Goal: Task Accomplishment & Management: Manage account settings

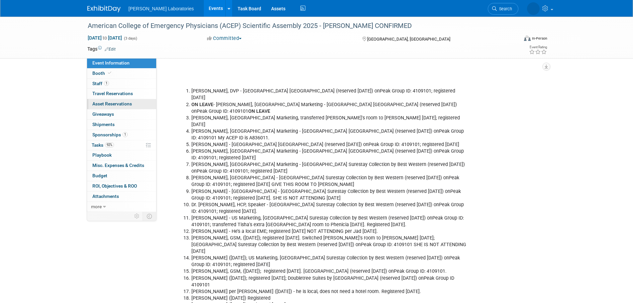
scroll to position [1142, 0]
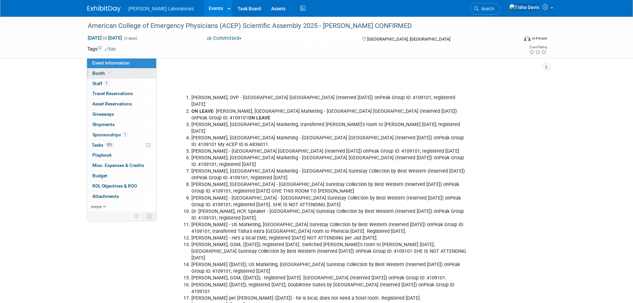
click at [99, 70] on span "Booth" at bounding box center [102, 72] width 20 height 5
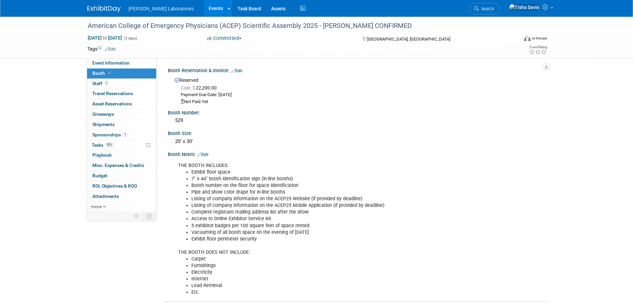
click at [204, 6] on link "Events" at bounding box center [216, 8] width 24 height 17
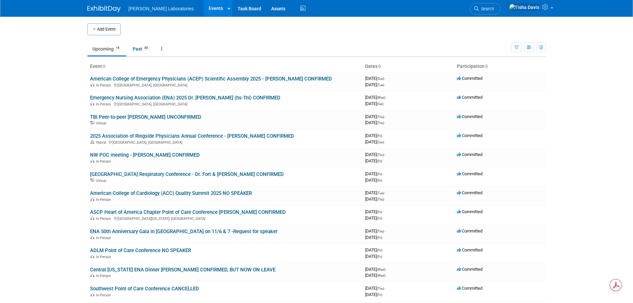
click at [177, 95] on link "Emergency Nursing Association (ENA) 2025 Dr. [PERSON_NAME] (hs-TnI) CONFIRMED" at bounding box center [185, 98] width 190 height 6
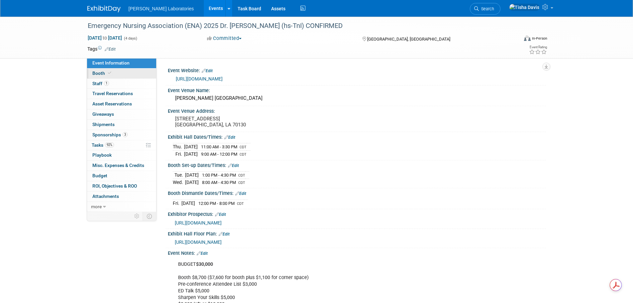
click at [99, 73] on span "Booth" at bounding box center [102, 72] width 20 height 5
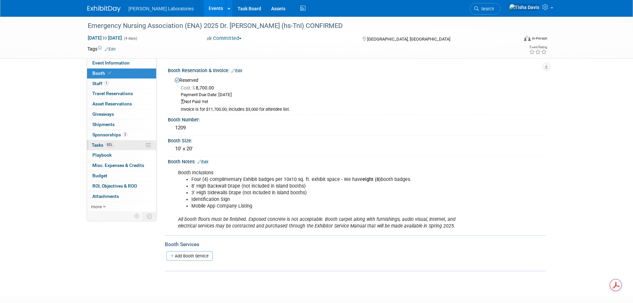
click at [98, 144] on span "Tasks 92%" at bounding box center [103, 144] width 22 height 5
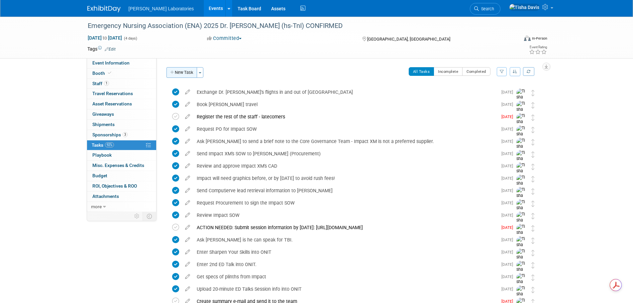
click at [182, 71] on button "New Task" at bounding box center [181, 72] width 31 height 11
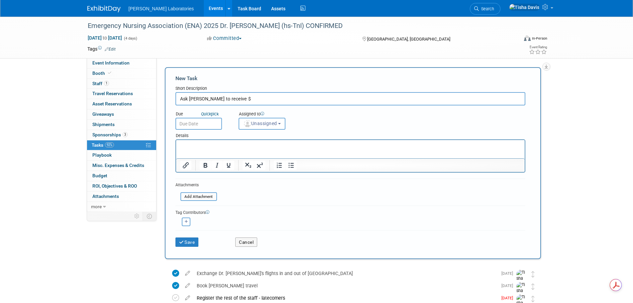
click at [299, 98] on input "Ask [PERSON_NAME] to receive $" at bounding box center [350, 98] width 350 height 13
type input "Ask Rick to receive $16,698.50, 65% deposit"
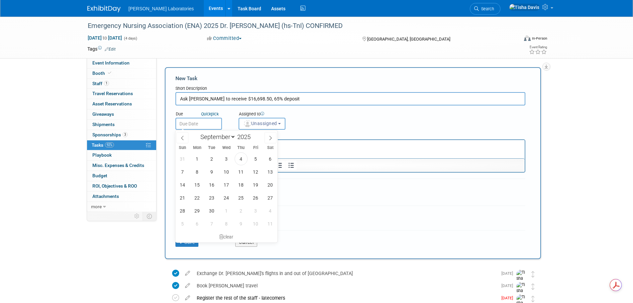
click at [200, 124] on input "text" at bounding box center [198, 124] width 47 height 12
click at [238, 157] on span "4" at bounding box center [241, 158] width 13 height 13
type input "[DATE]"
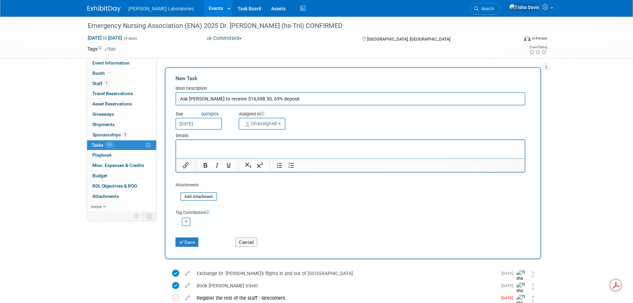
click at [282, 123] on button "Unassigned" at bounding box center [262, 124] width 47 height 12
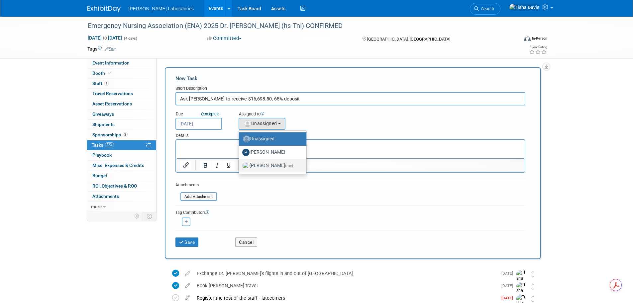
click at [270, 168] on label "[PERSON_NAME] (me)" at bounding box center [270, 165] width 57 height 11
click at [240, 167] on input "[PERSON_NAME] (me)" at bounding box center [238, 164] width 4 height 4
select select "2770856e-d6b1-4121-bfe1-202d7e478624"
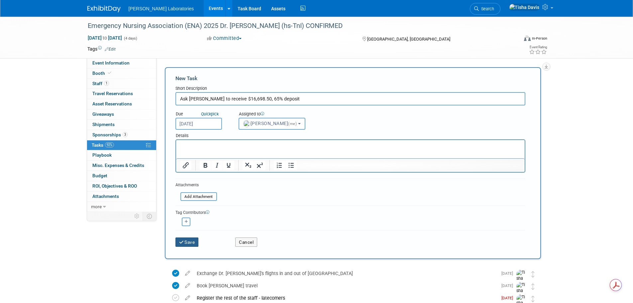
click at [190, 242] on button "Save" at bounding box center [186, 241] width 23 height 9
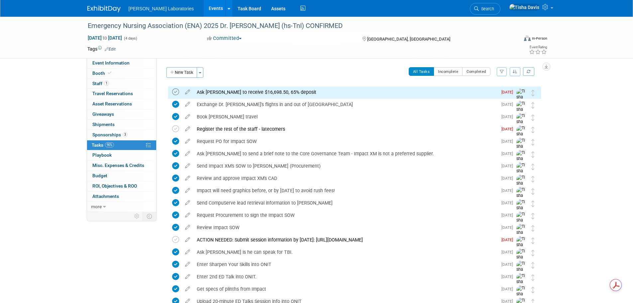
click at [176, 91] on icon at bounding box center [175, 91] width 7 height 7
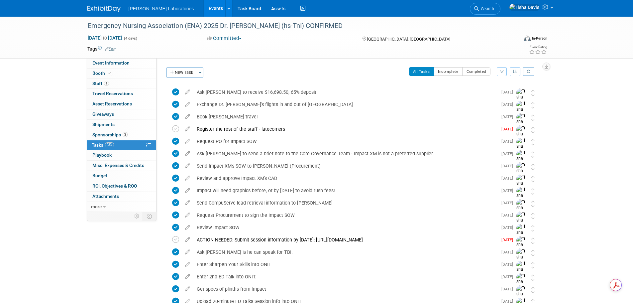
click at [204, 6] on link "Events" at bounding box center [216, 8] width 24 height 17
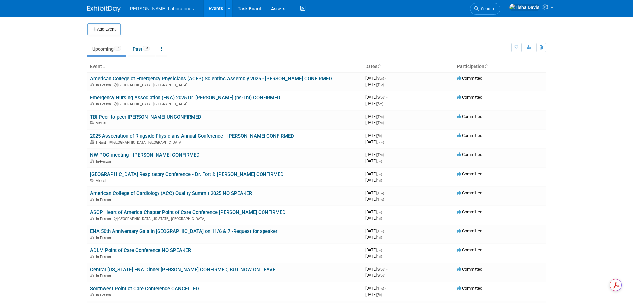
drag, startPoint x: 182, startPoint y: 77, endPoint x: 188, endPoint y: 78, distance: 5.9
click at [182, 77] on link "American College of Emergency Physicians (ACEP) Scientific Assembly 2025 - [PER…" at bounding box center [211, 79] width 242 height 6
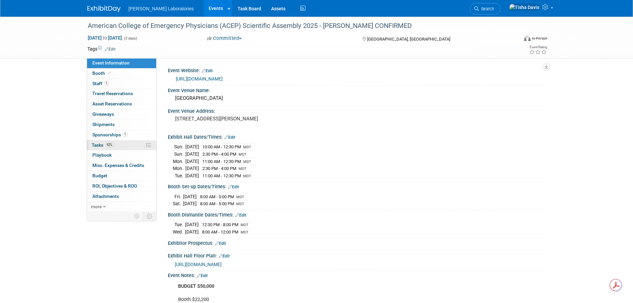
click at [100, 144] on span "Tasks 92%" at bounding box center [103, 144] width 22 height 5
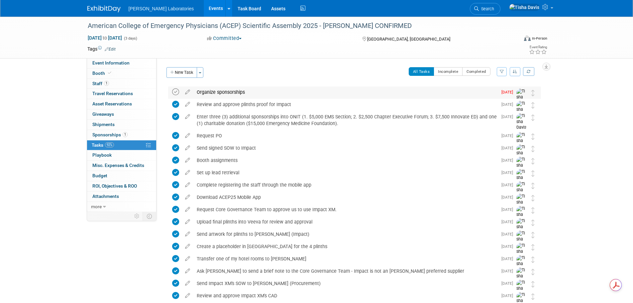
click at [176, 91] on icon at bounding box center [175, 91] width 7 height 7
click at [179, 72] on button "New Task" at bounding box center [181, 72] width 31 height 11
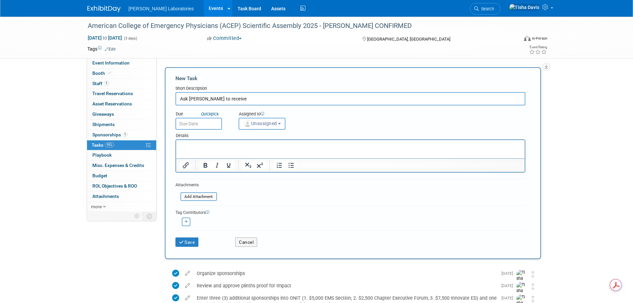
click at [264, 98] on input "Ask [PERSON_NAME] to receive" at bounding box center [350, 98] width 350 height 13
type input "Ask [PERSON_NAME] to receive $46,807.80 for 65% deposit"
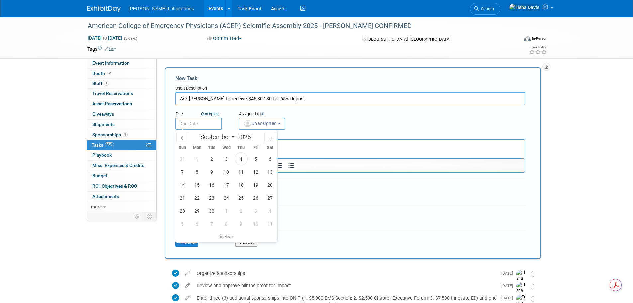
drag, startPoint x: 194, startPoint y: 120, endPoint x: 191, endPoint y: 124, distance: 5.3
click at [193, 120] on input "text" at bounding box center [198, 124] width 47 height 12
drag, startPoint x: 240, startPoint y: 155, endPoint x: 63, endPoint y: 13, distance: 226.1
click at [240, 155] on span "4" at bounding box center [241, 158] width 13 height 13
type input "[DATE]"
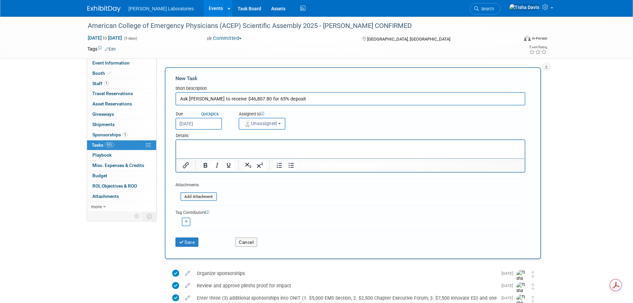
drag, startPoint x: 282, startPoint y: 123, endPoint x: 279, endPoint y: 128, distance: 6.1
click at [282, 123] on button "Unassigned" at bounding box center [262, 124] width 47 height 12
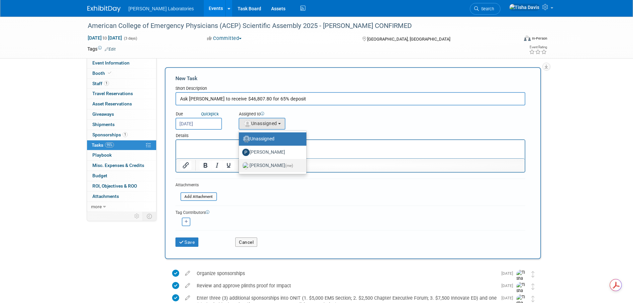
click at [271, 163] on label "[PERSON_NAME] (me)" at bounding box center [270, 165] width 57 height 11
click at [240, 163] on input "[PERSON_NAME] (me)" at bounding box center [238, 164] width 4 height 4
select select "2770856e-d6b1-4121-bfe1-202d7e478624"
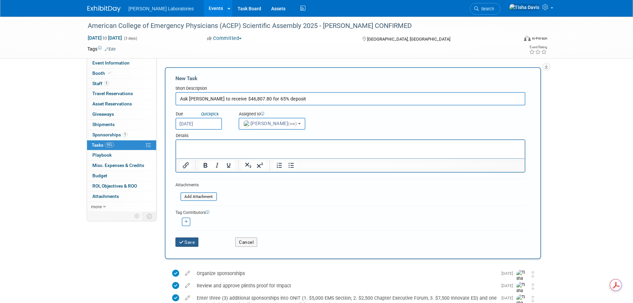
click at [192, 240] on button "Save" at bounding box center [186, 241] width 23 height 9
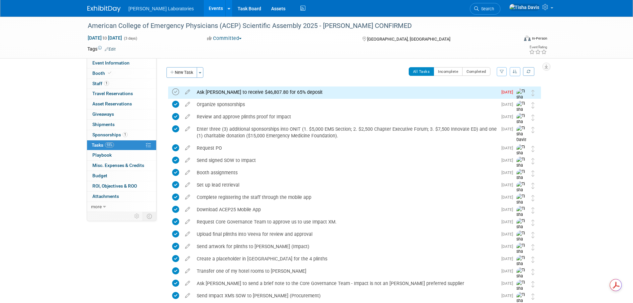
click at [176, 92] on icon at bounding box center [175, 91] width 7 height 7
